Goal: Complete application form

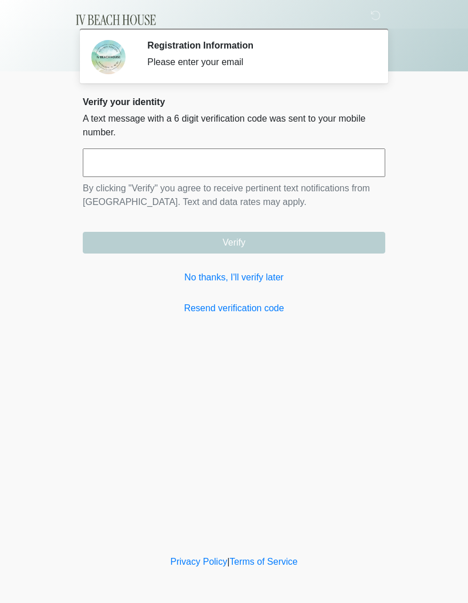
click at [249, 167] on input "text" at bounding box center [234, 162] width 303 height 29
type input "******"
click at [295, 243] on button "Verify" at bounding box center [234, 243] width 303 height 22
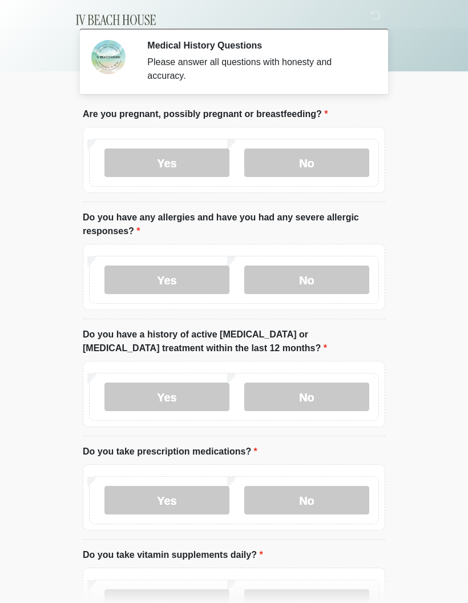
click at [329, 168] on label "No" at bounding box center [306, 162] width 125 height 29
click at [327, 287] on label "No" at bounding box center [306, 280] width 125 height 29
click at [340, 397] on label "No" at bounding box center [306, 397] width 125 height 29
click at [328, 500] on label "No" at bounding box center [306, 500] width 125 height 29
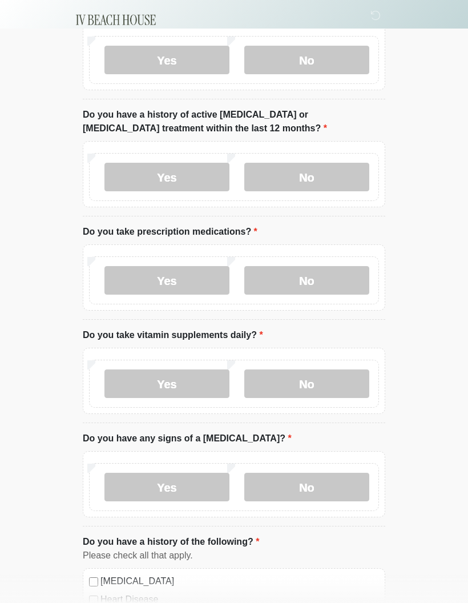
scroll to position [222, 0]
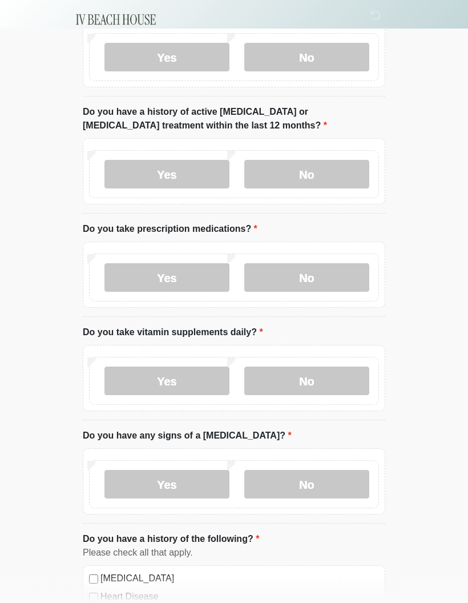
click at [194, 382] on label "Yes" at bounding box center [167, 381] width 125 height 29
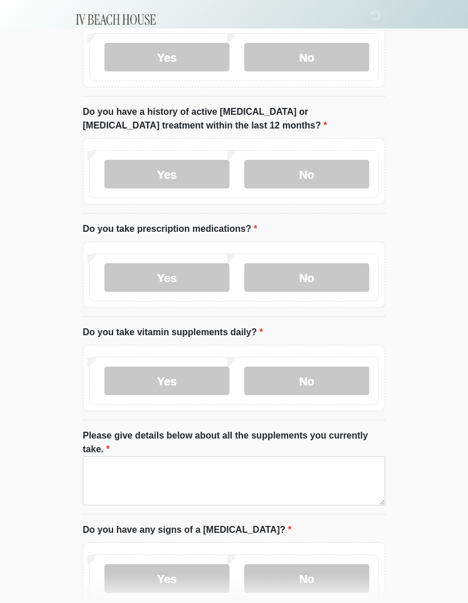
scroll to position [223, 0]
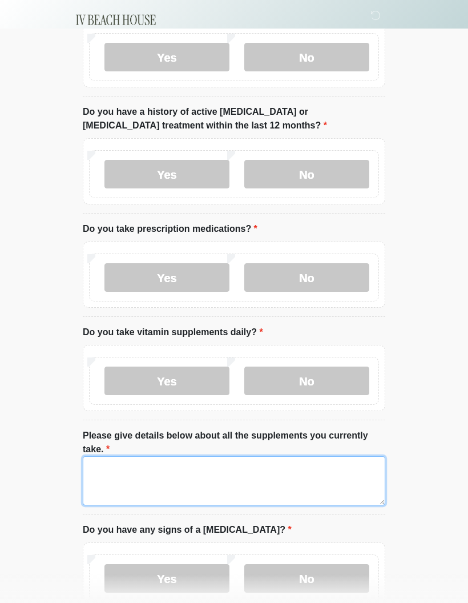
click at [208, 474] on textarea "Please give details below about all the supplements you currently take." at bounding box center [234, 480] width 303 height 49
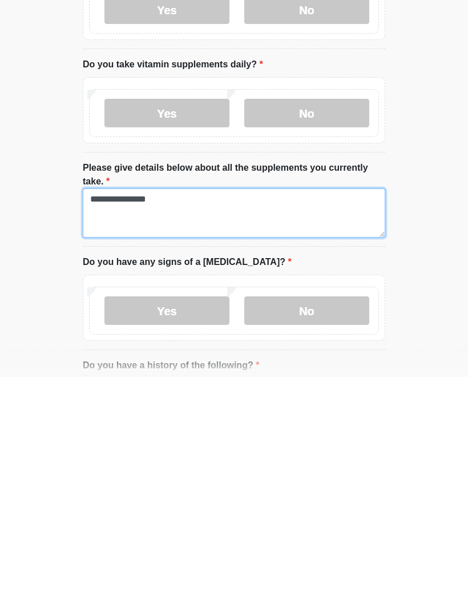
type textarea "**********"
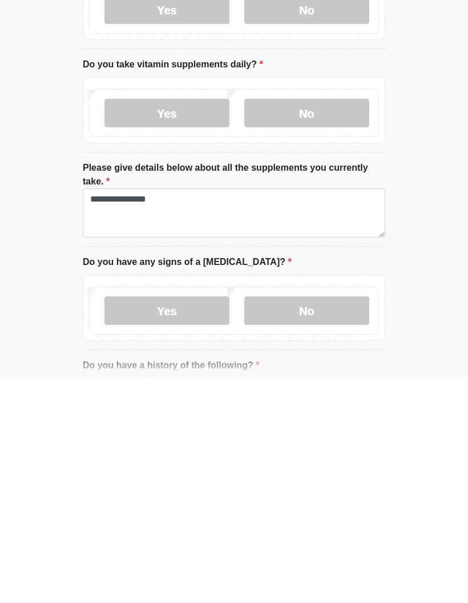
click at [327, 523] on label "No" at bounding box center [306, 537] width 125 height 29
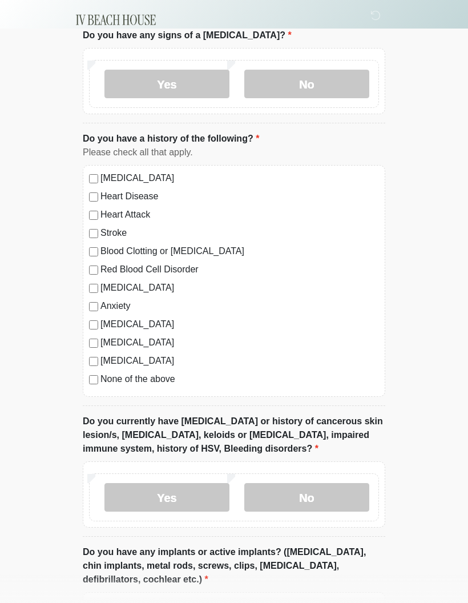
scroll to position [724, 0]
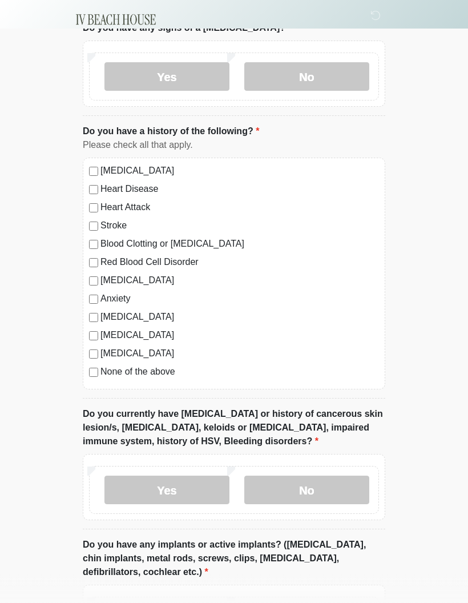
click at [331, 489] on label "No" at bounding box center [306, 490] width 125 height 29
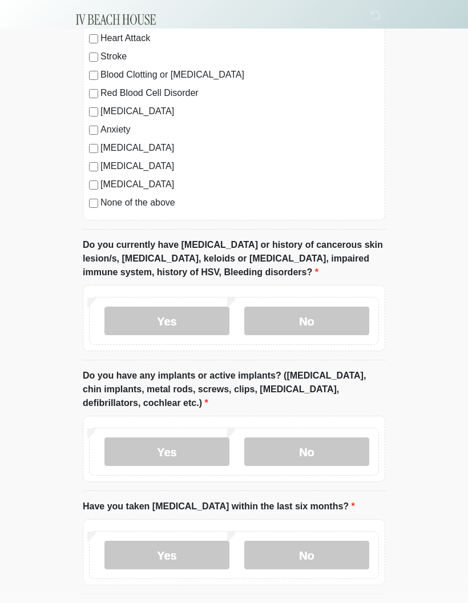
scroll to position [894, 0]
click at [317, 452] on label "No" at bounding box center [306, 451] width 125 height 29
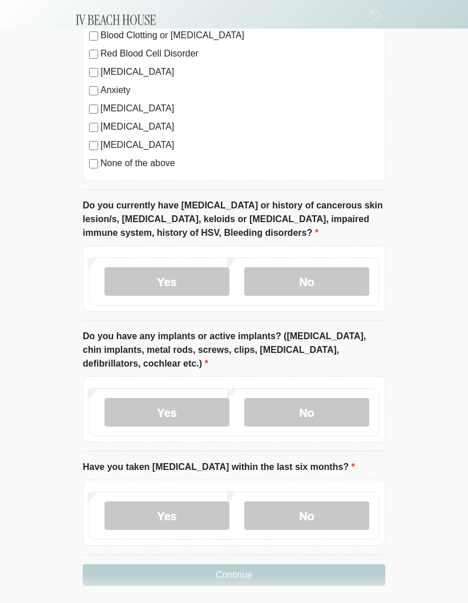
scroll to position [921, 0]
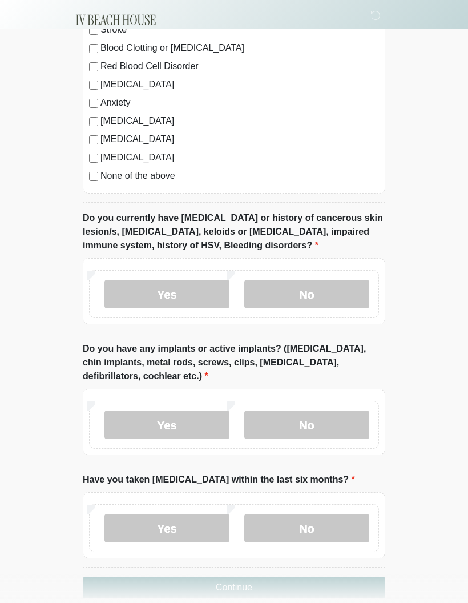
click at [317, 524] on label "No" at bounding box center [306, 528] width 125 height 29
click at [271, 587] on button "Continue" at bounding box center [234, 588] width 303 height 22
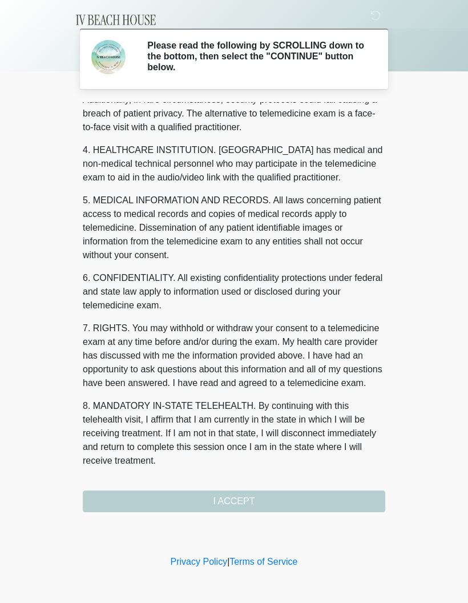
scroll to position [288, 0]
click at [318, 503] on button "I ACCEPT" at bounding box center [234, 502] width 303 height 22
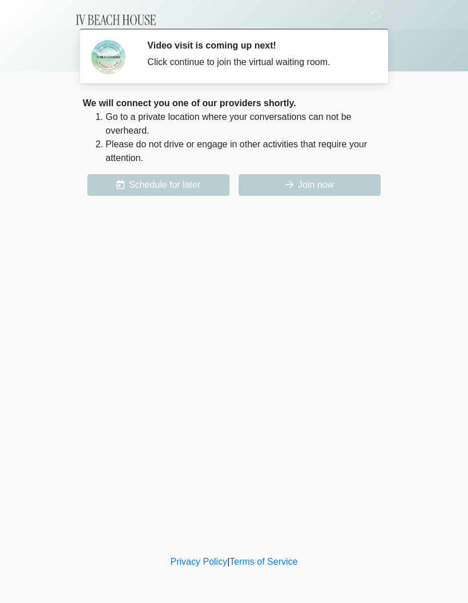
click at [322, 183] on button "Join now" at bounding box center [310, 185] width 142 height 22
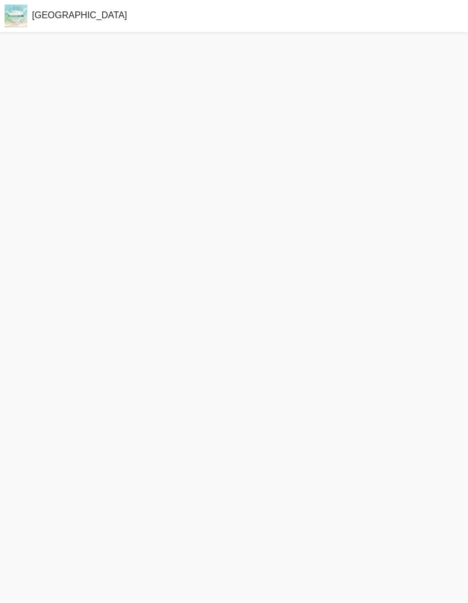
scroll to position [2, 0]
